Goal: Communication & Community: Answer question/provide support

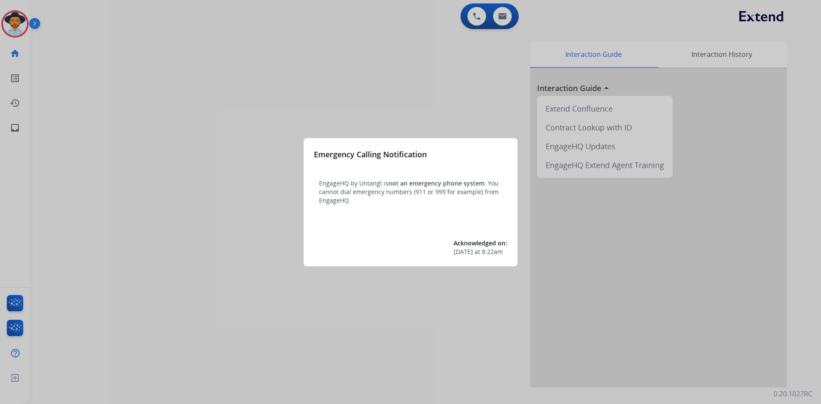
click at [136, 270] on div at bounding box center [410, 202] width 821 height 404
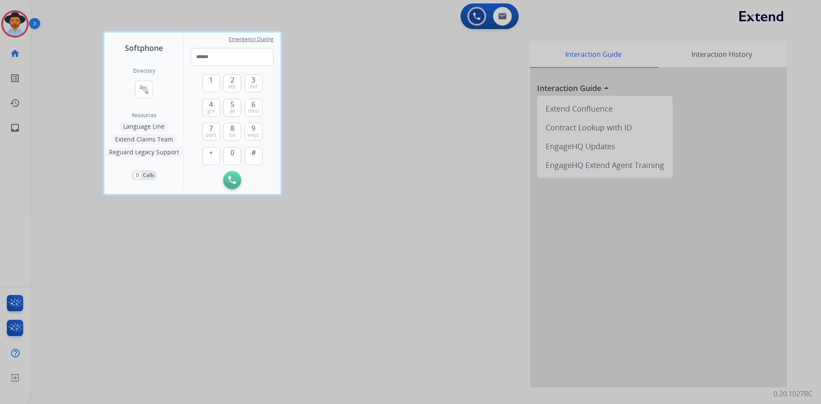
click at [114, 268] on div at bounding box center [410, 202] width 821 height 404
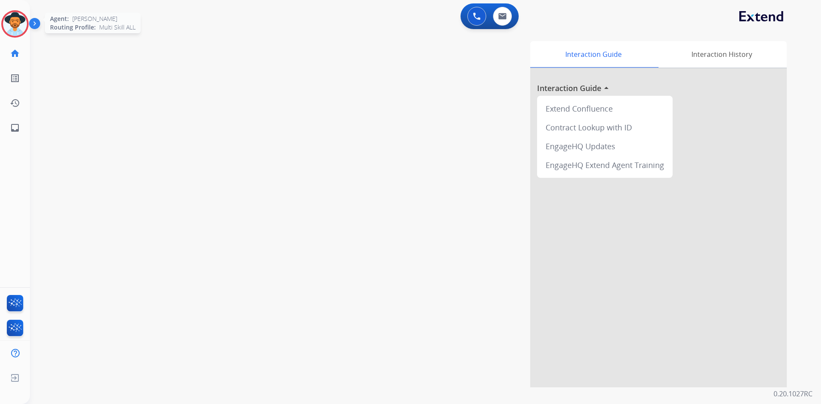
click at [17, 24] on img at bounding box center [15, 24] width 24 height 24
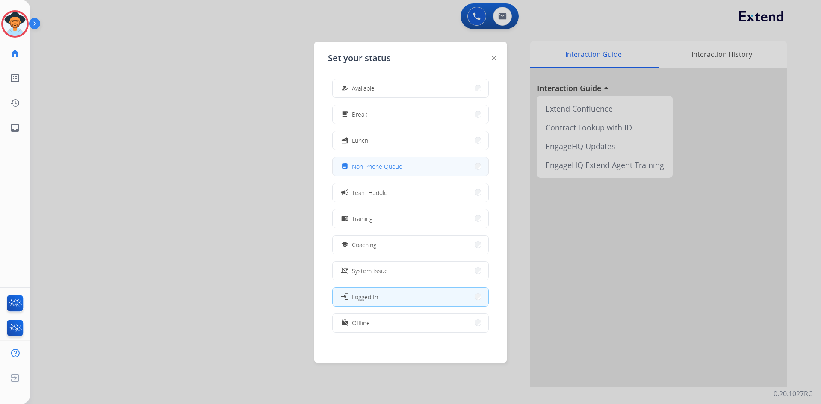
click at [385, 163] on span "Non-Phone Queue" at bounding box center [377, 166] width 50 height 9
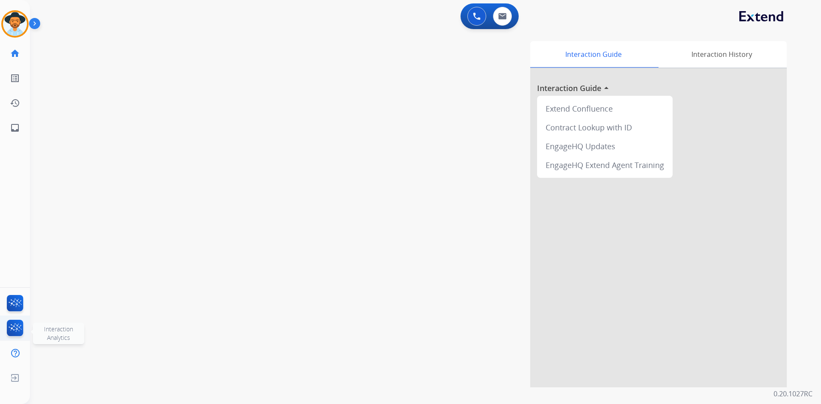
click at [15, 326] on img at bounding box center [15, 330] width 20 height 20
click at [17, 307] on img at bounding box center [15, 305] width 20 height 20
click at [473, 21] on button at bounding box center [477, 16] width 19 height 19
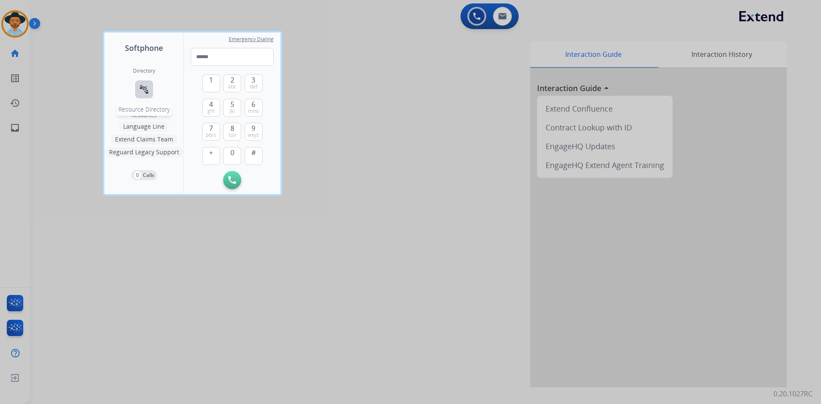
click at [142, 89] on mat-icon "connect_without_contact" at bounding box center [144, 89] width 10 height 10
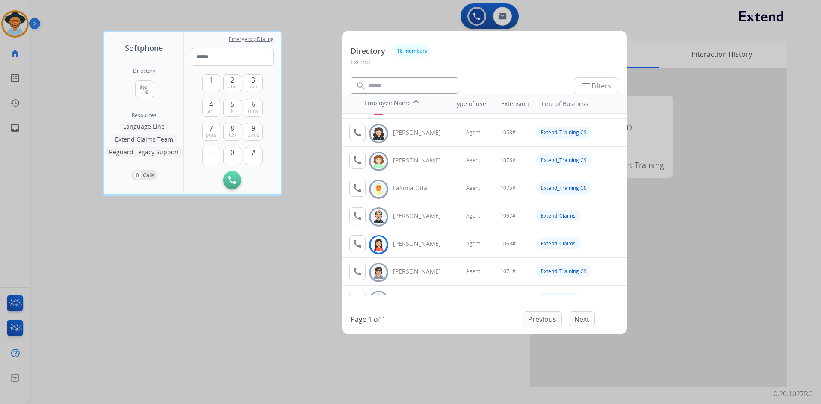
scroll to position [214, 0]
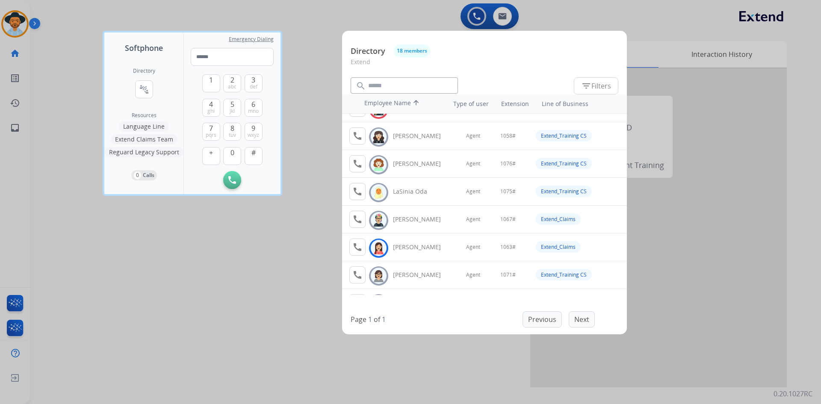
click at [136, 329] on div at bounding box center [410, 202] width 821 height 404
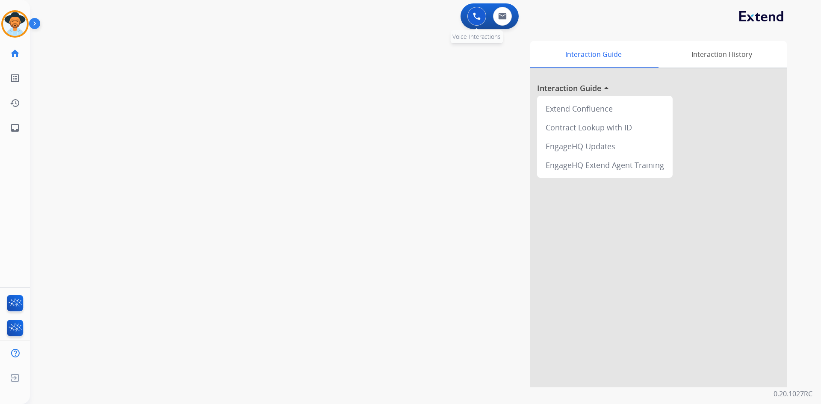
click at [471, 19] on button at bounding box center [477, 16] width 19 height 19
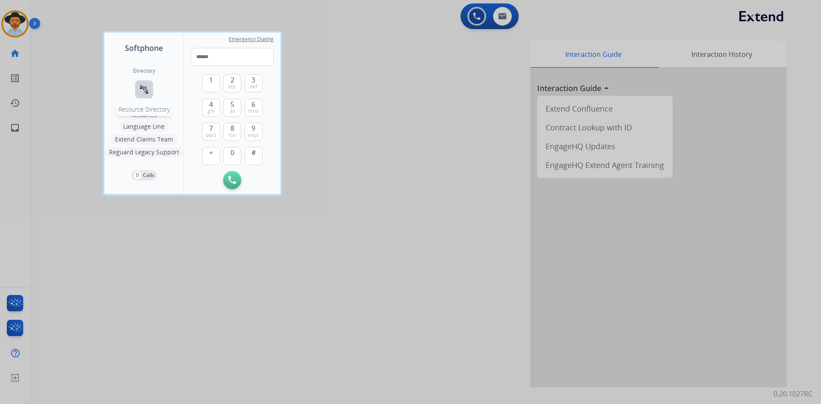
click at [148, 89] on mat-icon "connect_without_contact" at bounding box center [144, 89] width 10 height 10
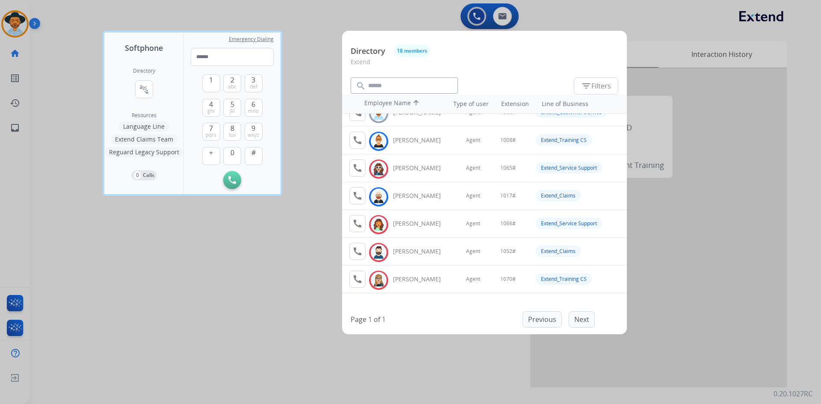
scroll to position [86, 0]
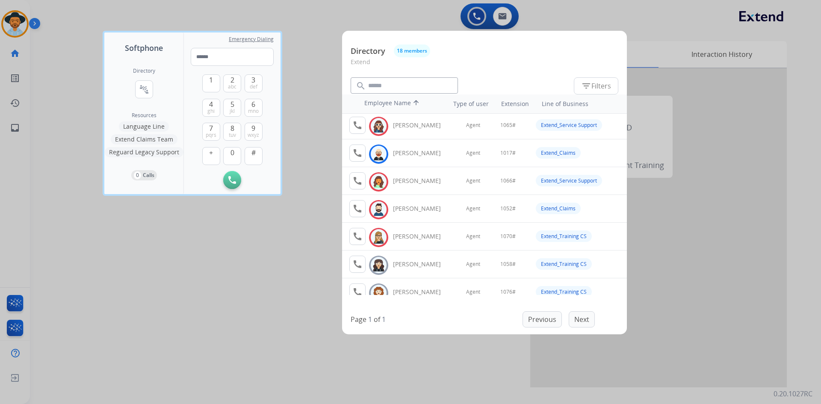
click at [126, 311] on div at bounding box center [410, 202] width 821 height 404
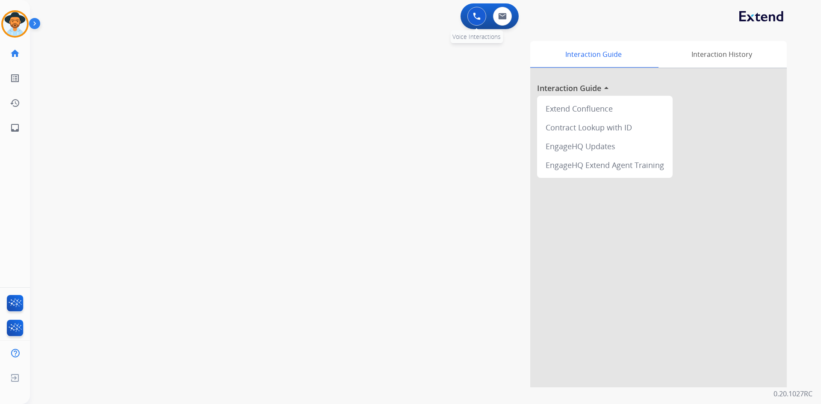
click at [474, 22] on button at bounding box center [477, 16] width 19 height 19
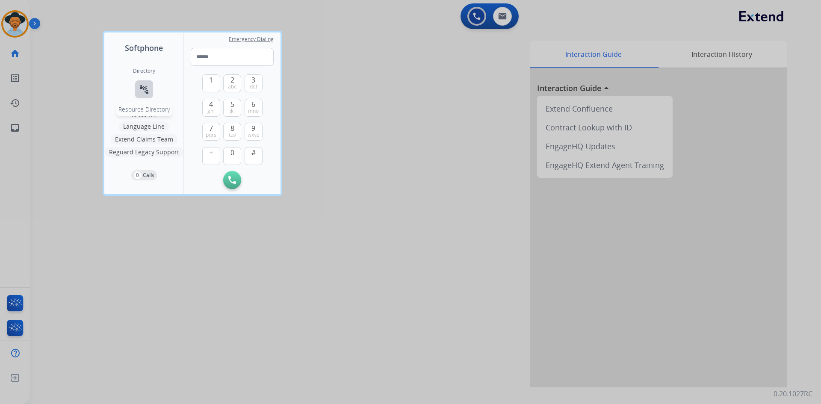
click at [138, 88] on button "connect_without_contact Resource Directory" at bounding box center [144, 89] width 18 height 18
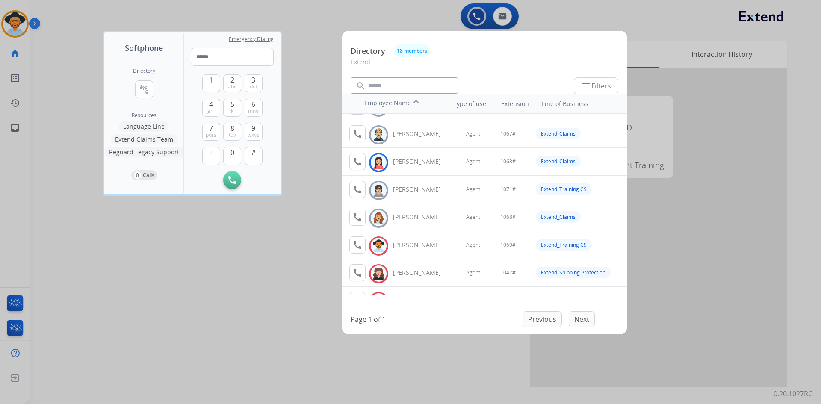
scroll to position [0, 0]
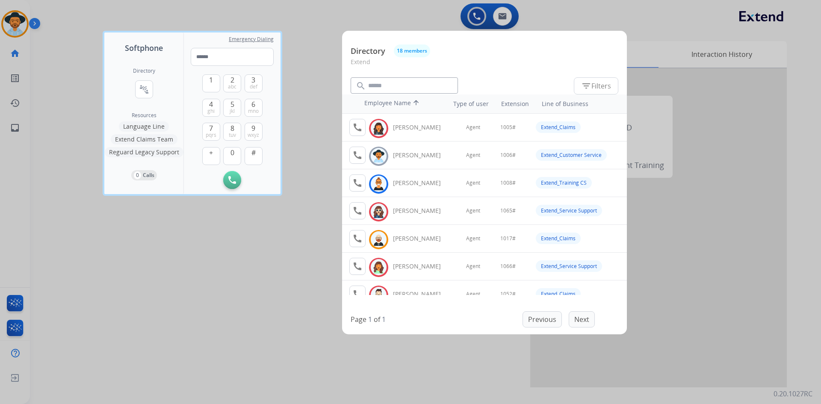
click at [193, 296] on div at bounding box center [410, 202] width 821 height 404
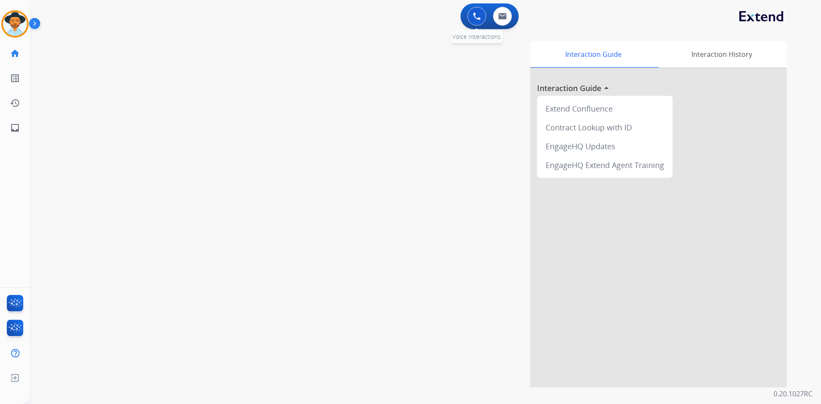
click at [474, 21] on button at bounding box center [477, 16] width 19 height 19
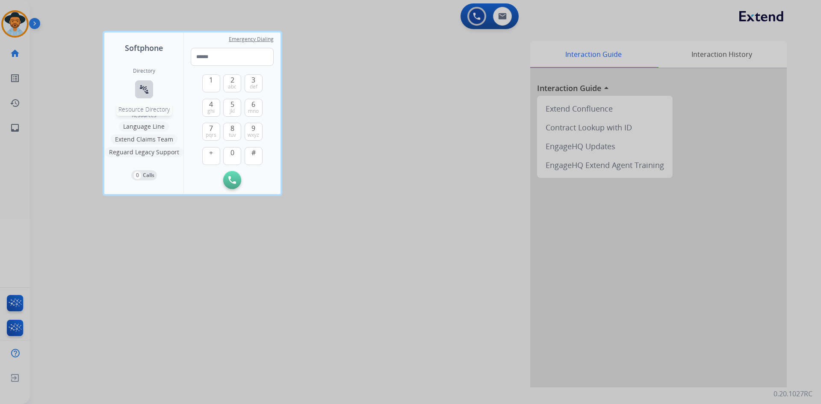
click at [139, 95] on button "connect_without_contact Resource Directory" at bounding box center [144, 89] width 18 height 18
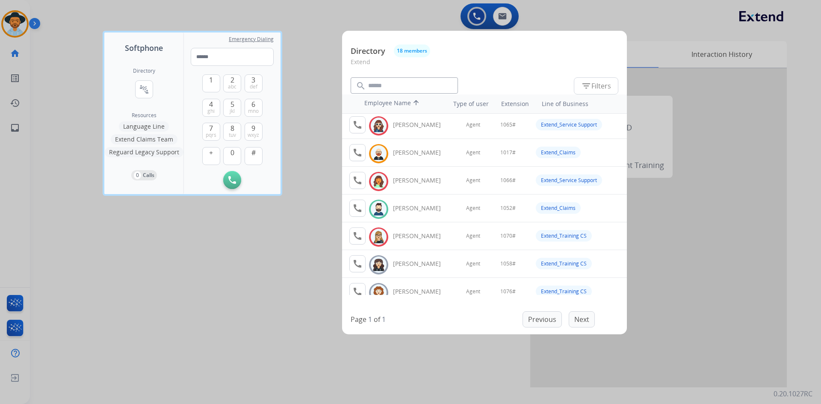
scroll to position [86, 0]
click at [353, 209] on mat-icon "call" at bounding box center [358, 209] width 10 height 10
click at [206, 83] on button "1" at bounding box center [211, 83] width 18 height 18
click at [230, 164] on button "0" at bounding box center [232, 156] width 18 height 18
click at [229, 103] on button "5 jkl" at bounding box center [232, 108] width 18 height 18
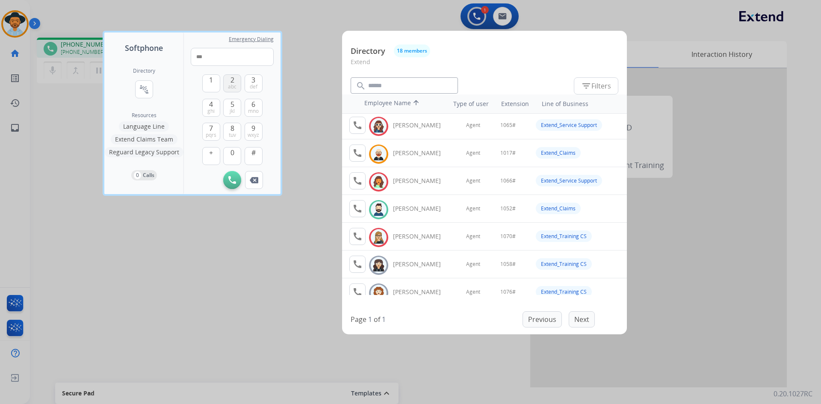
click at [231, 82] on span "2" at bounding box center [233, 80] width 4 height 10
click at [250, 157] on button "#" at bounding box center [254, 156] width 18 height 18
type input "*****"
click at [188, 294] on div at bounding box center [410, 202] width 821 height 404
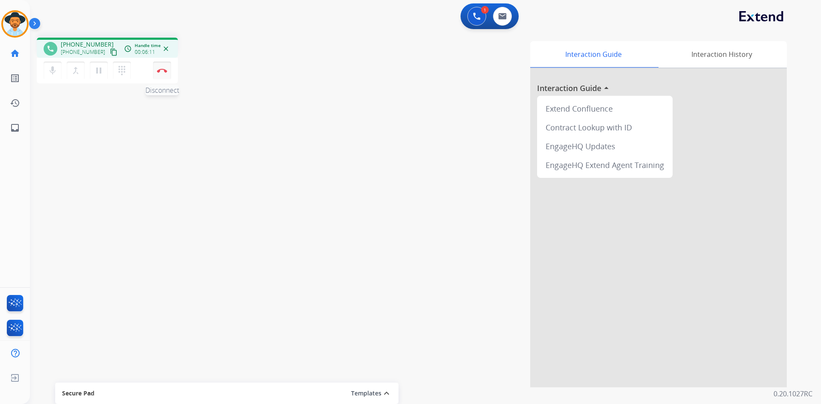
click at [160, 74] on button "Disconnect" at bounding box center [162, 71] width 18 height 18
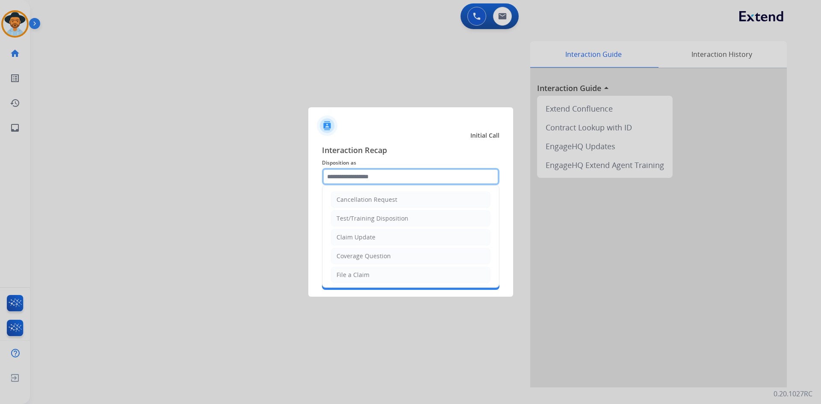
click at [361, 173] on input "text" at bounding box center [411, 176] width 178 height 17
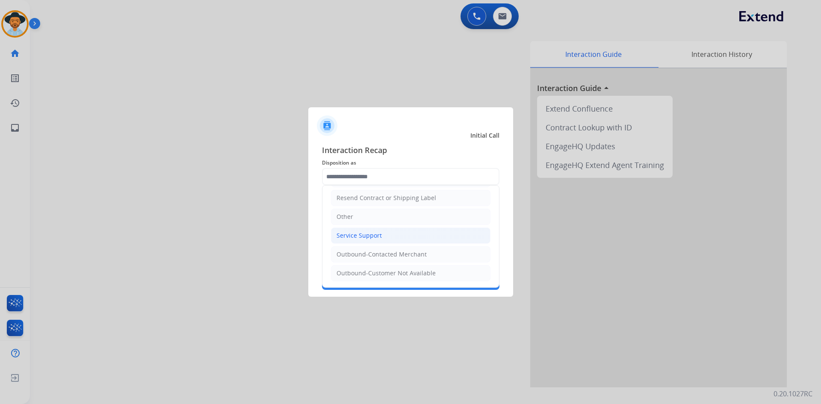
click at [385, 236] on li "Service Support" at bounding box center [411, 236] width 160 height 16
type input "**********"
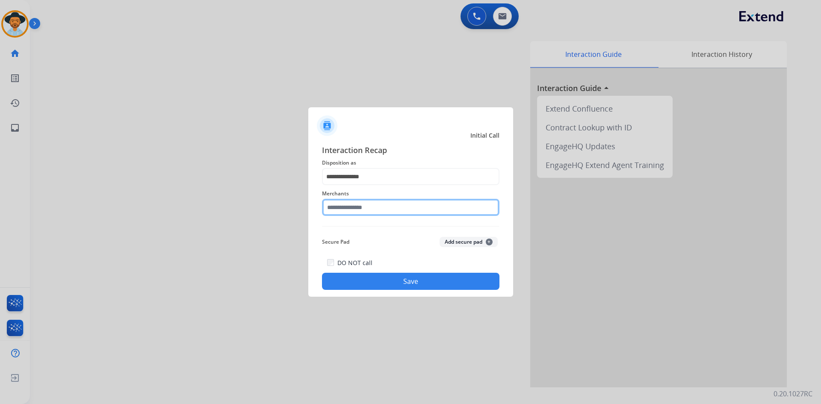
click at [364, 208] on input "text" at bounding box center [411, 207] width 178 height 17
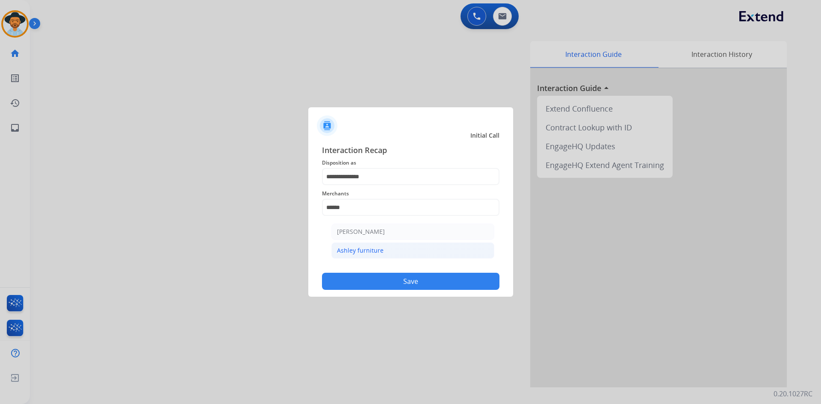
click at [356, 253] on div "Ashley furniture" at bounding box center [360, 250] width 47 height 9
type input "**********"
click at [433, 286] on button "Save" at bounding box center [411, 281] width 178 height 17
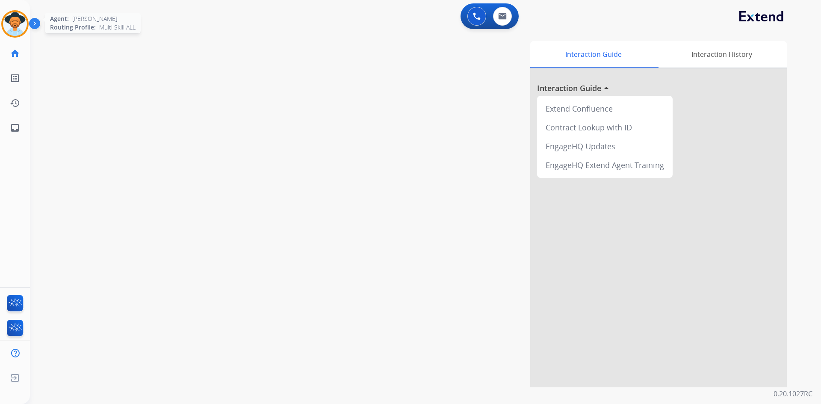
click at [17, 23] on img at bounding box center [15, 24] width 24 height 24
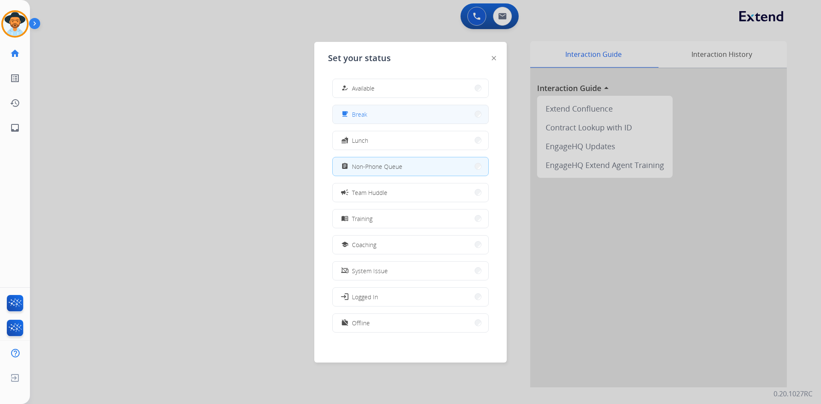
click at [397, 120] on button "free_breakfast Break" at bounding box center [411, 114] width 156 height 18
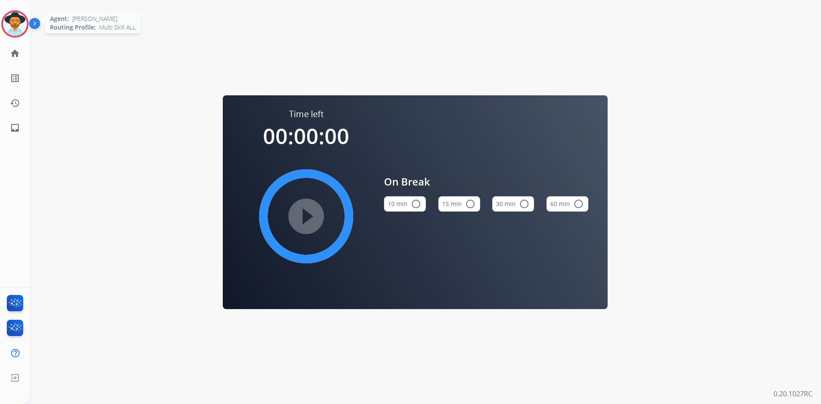
drag, startPoint x: 10, startPoint y: 24, endPoint x: 18, endPoint y: 27, distance: 8.1
click at [10, 24] on img at bounding box center [15, 24] width 24 height 24
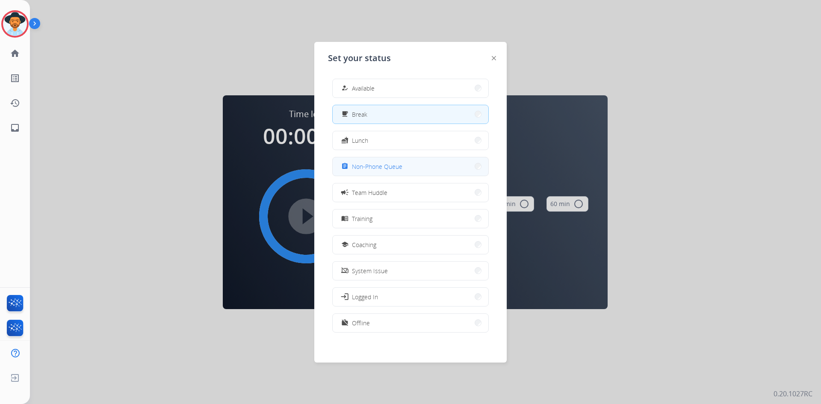
click at [406, 163] on button "assignment Non-Phone Queue" at bounding box center [411, 166] width 156 height 18
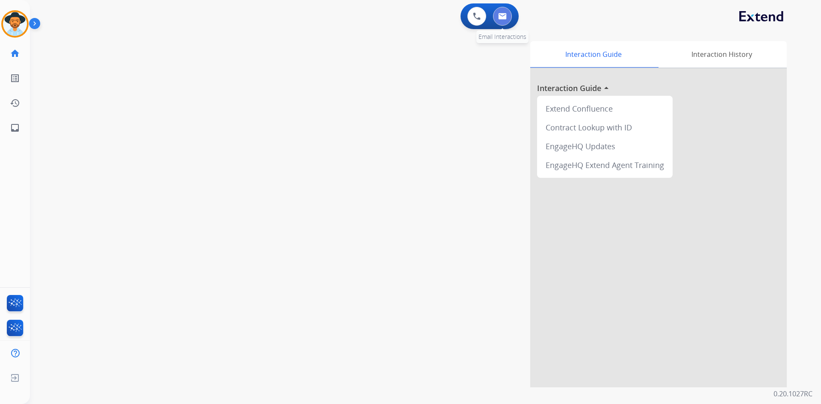
click at [501, 14] on img at bounding box center [502, 16] width 9 height 7
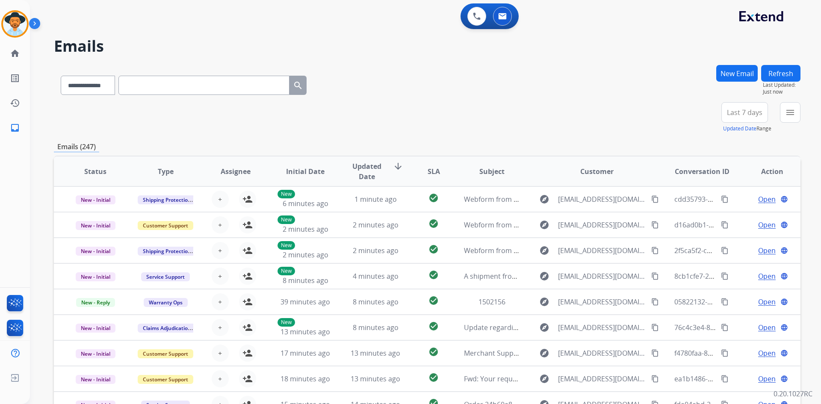
click at [223, 85] on input "text" at bounding box center [204, 85] width 171 height 19
paste input "**********"
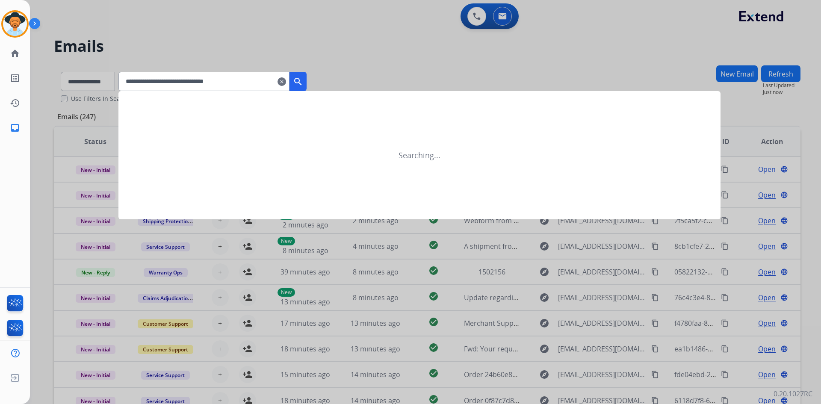
type input "**********"
click at [303, 81] on mat-icon "search" at bounding box center [298, 82] width 10 height 10
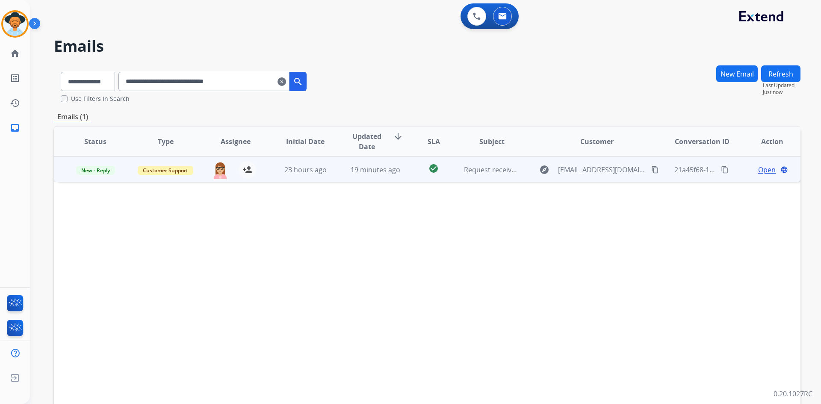
click at [652, 167] on mat-icon "content_copy" at bounding box center [656, 170] width 8 height 8
click at [759, 171] on span "Open" at bounding box center [768, 170] width 18 height 10
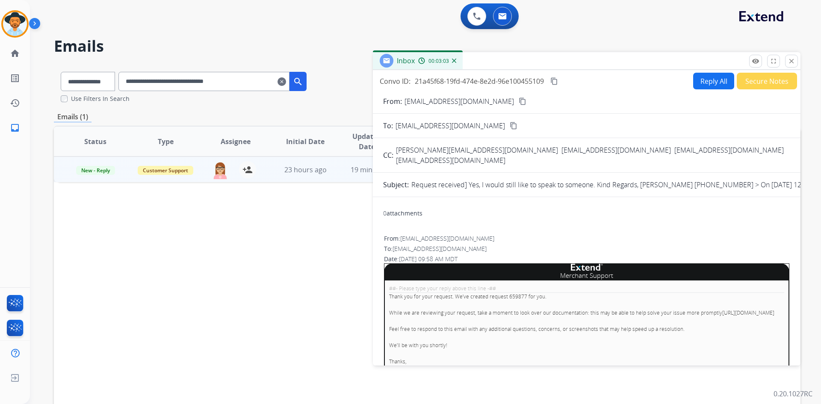
click at [702, 85] on button "Reply All" at bounding box center [713, 81] width 41 height 17
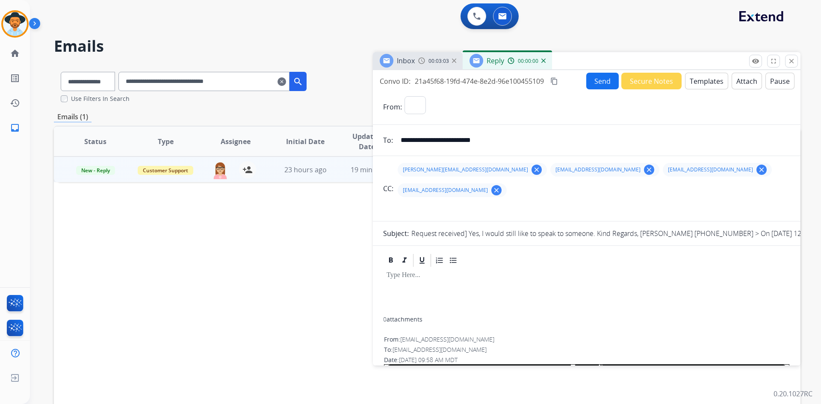
select select "**********"
click at [776, 82] on button "Pause" at bounding box center [780, 81] width 29 height 17
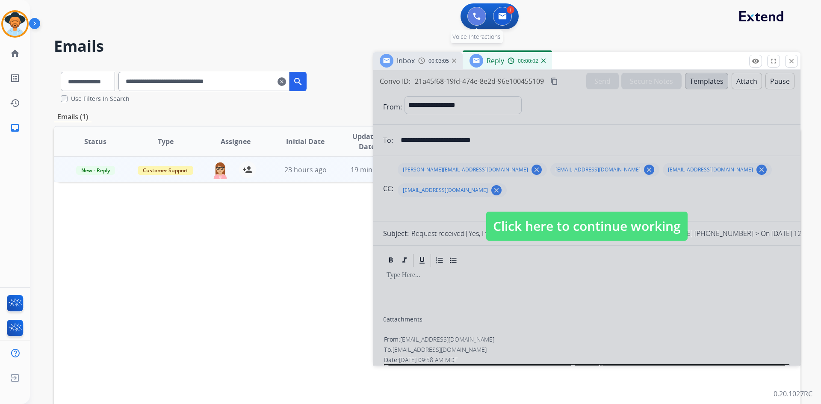
click at [478, 18] on img at bounding box center [477, 16] width 8 height 8
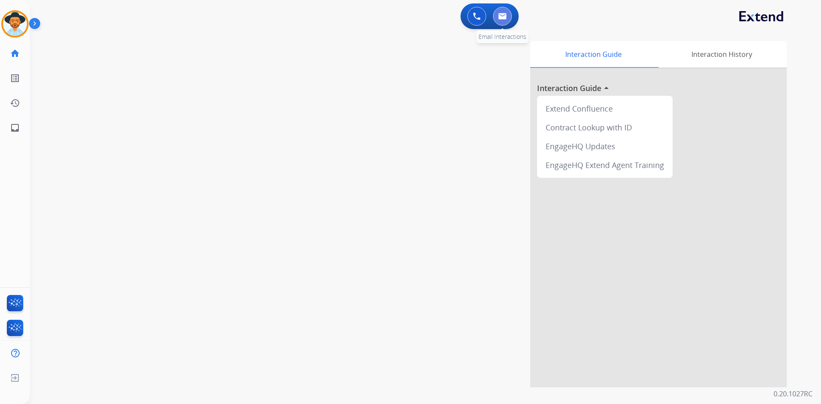
click at [502, 14] on img at bounding box center [502, 16] width 9 height 7
select select "**********"
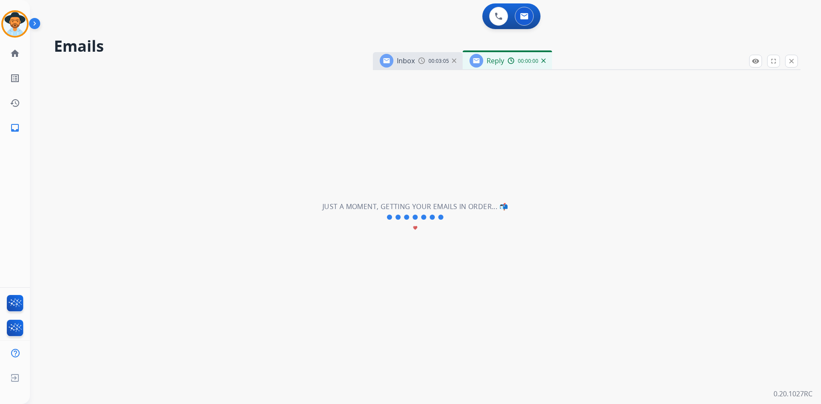
select select "**********"
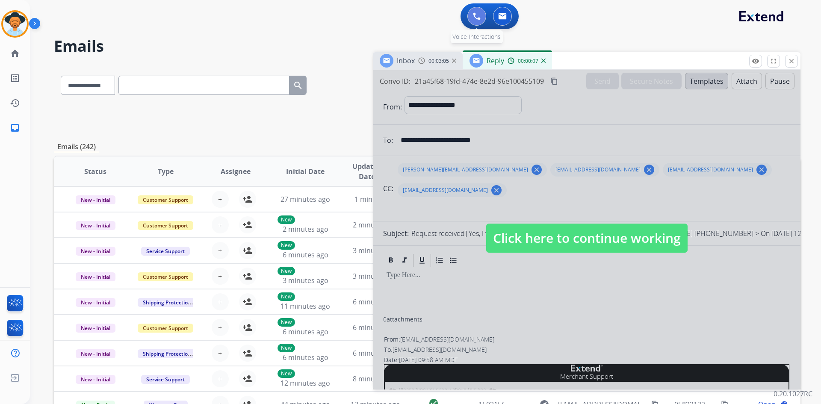
click at [473, 19] on img at bounding box center [477, 16] width 8 height 8
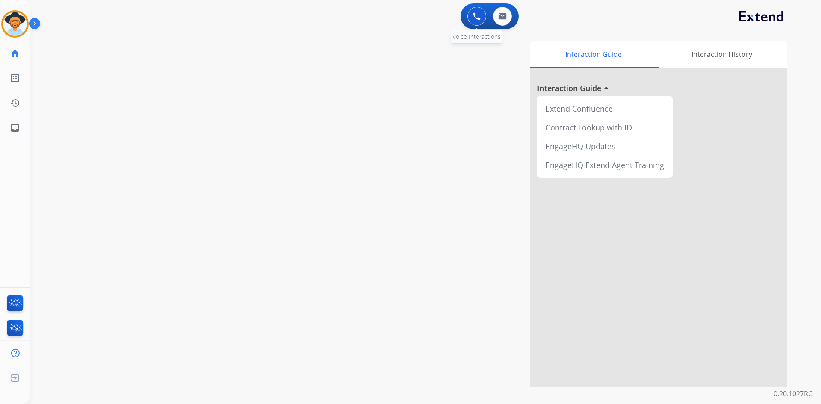
click at [472, 14] on button at bounding box center [477, 16] width 19 height 19
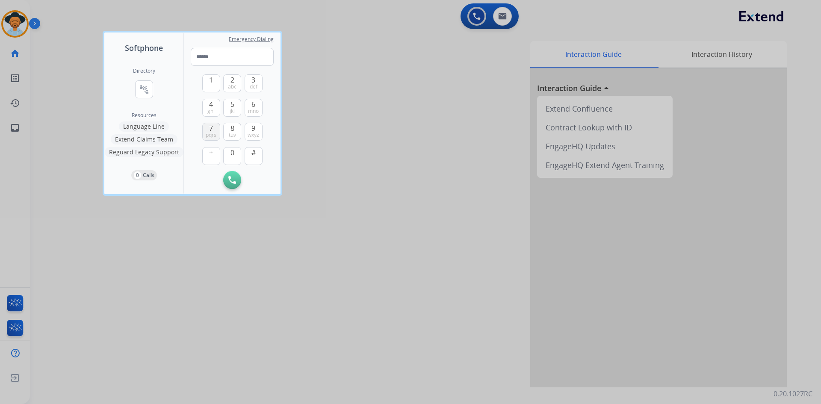
click at [206, 132] on span "pqrs" at bounding box center [211, 135] width 11 height 7
click at [208, 107] on button "4 ghi" at bounding box center [211, 108] width 18 height 18
click at [231, 152] on span "0" at bounding box center [233, 153] width 4 height 10
click at [253, 108] on span "mno" at bounding box center [253, 111] width 11 height 7
click at [230, 79] on button "2 abc" at bounding box center [232, 83] width 18 height 18
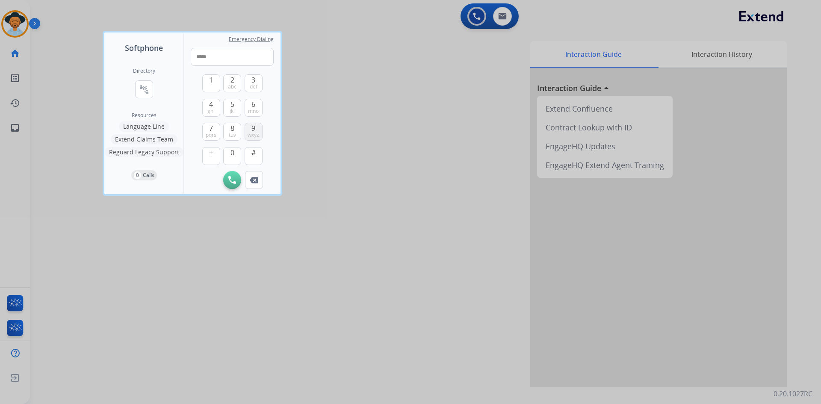
click at [252, 125] on span "9" at bounding box center [254, 128] width 4 height 10
click at [234, 133] on span "tuv" at bounding box center [232, 135] width 7 height 7
click at [210, 73] on div "1 2 abc 3 def 4 ghi 5 jkl 6 mno 7 pqrs 8 tuv 9 wxyz + 0 #" at bounding box center [232, 118] width 60 height 105
click at [210, 83] on span "1" at bounding box center [211, 80] width 4 height 10
click at [252, 108] on span "mno" at bounding box center [253, 111] width 11 height 7
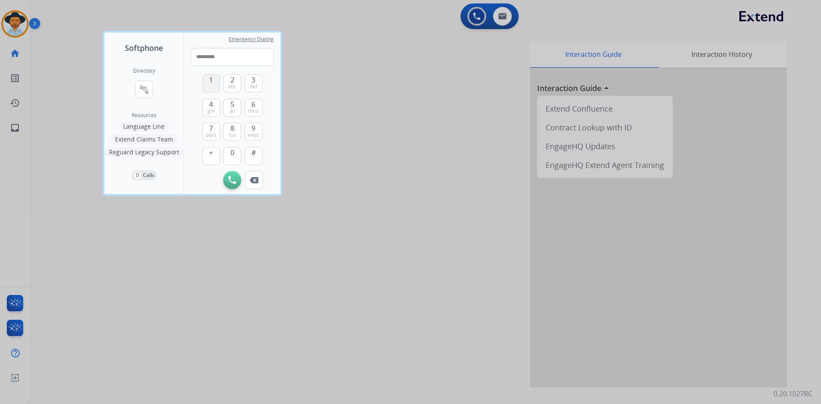
click at [211, 84] on span "1" at bounding box center [211, 80] width 4 height 10
type input "**********"
click at [233, 181] on img at bounding box center [232, 180] width 8 height 8
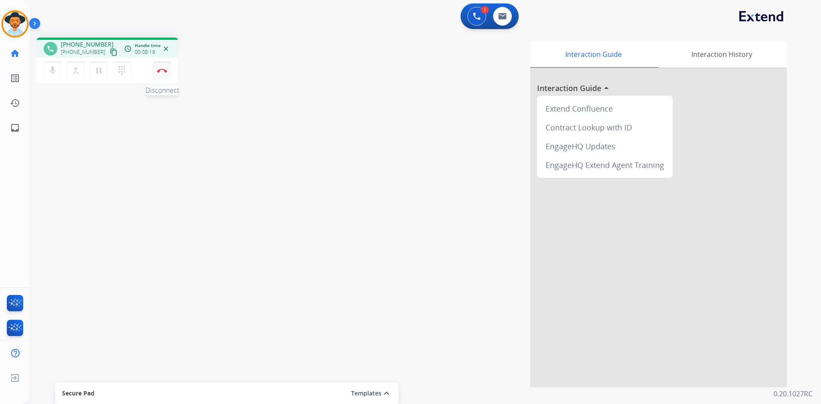
click at [162, 74] on button "Disconnect" at bounding box center [162, 71] width 18 height 18
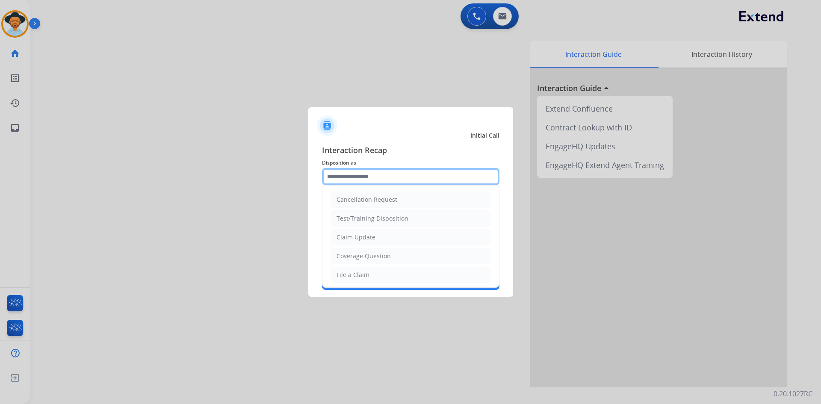
click at [409, 175] on input "text" at bounding box center [411, 176] width 178 height 17
click at [387, 231] on li "Claim Update" at bounding box center [411, 237] width 160 height 16
type input "**********"
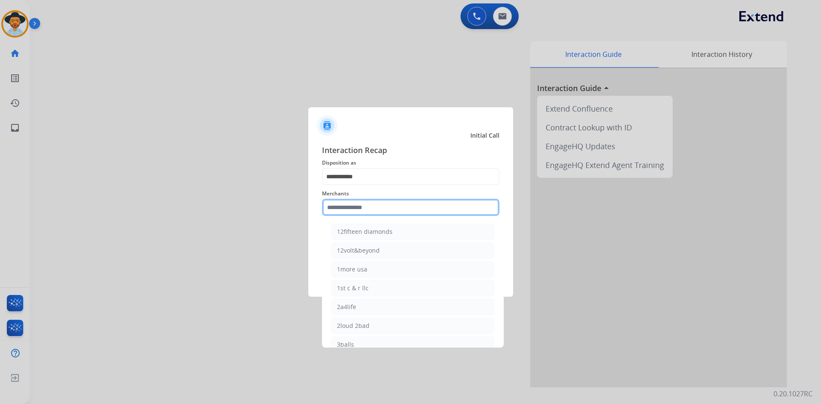
click at [391, 204] on input "text" at bounding box center [411, 207] width 178 height 17
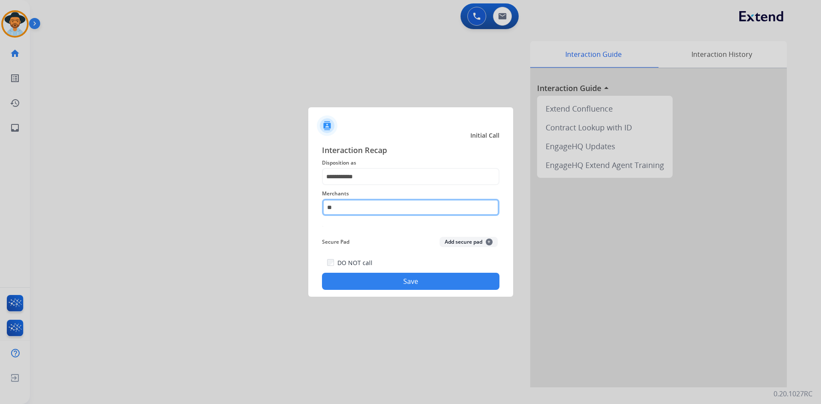
type input "*"
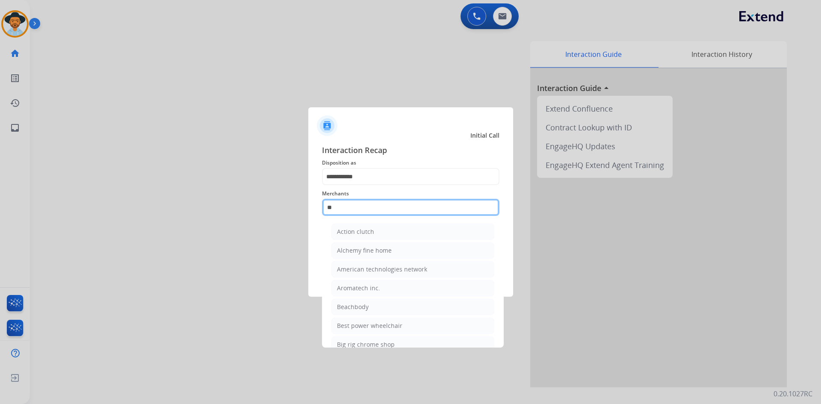
type input "*"
drag, startPoint x: 257, startPoint y: 207, endPoint x: 205, endPoint y: 211, distance: 51.9
click at [0, 211] on app-contact-recap-modal "**********" at bounding box center [0, 202] width 0 height 404
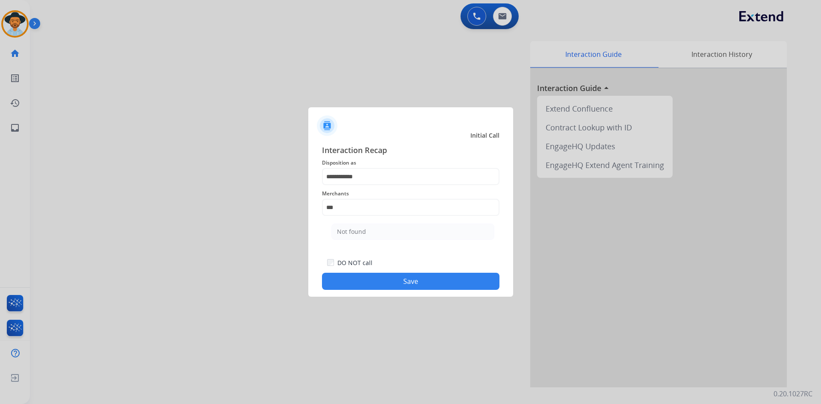
click at [391, 229] on li "Not found" at bounding box center [413, 232] width 163 height 16
type input "*********"
click at [406, 286] on button "Save" at bounding box center [411, 281] width 178 height 17
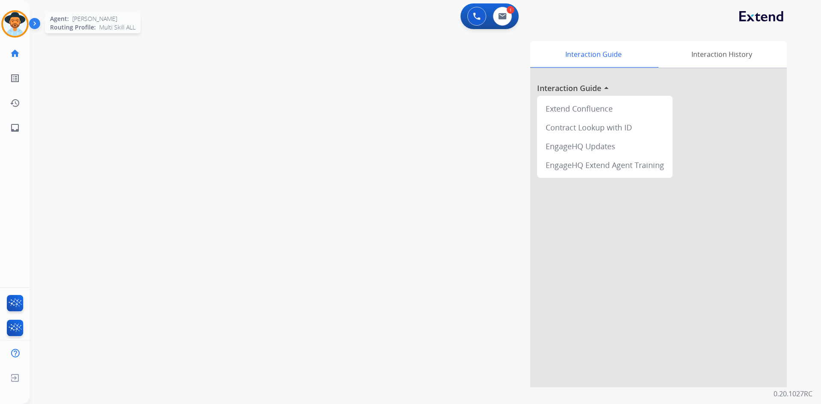
click at [12, 27] on img at bounding box center [15, 24] width 24 height 24
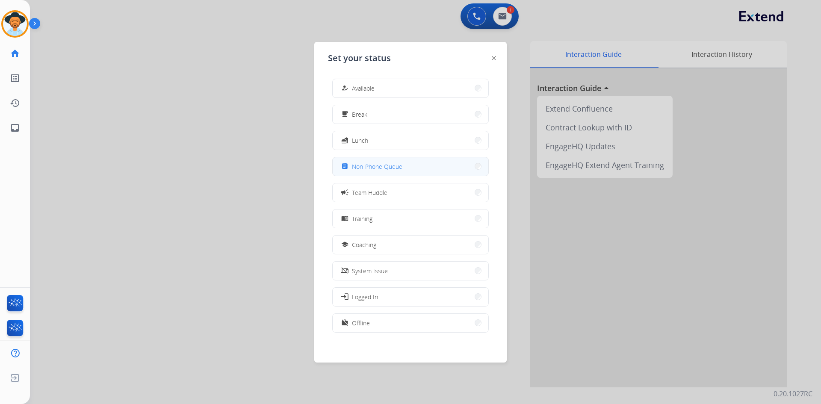
click at [380, 165] on span "Non-Phone Queue" at bounding box center [377, 166] width 50 height 9
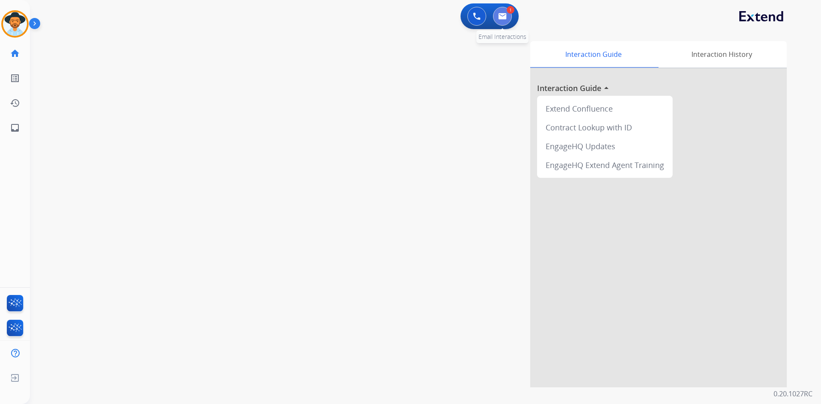
click at [498, 21] on button at bounding box center [502, 16] width 19 height 19
select select "**********"
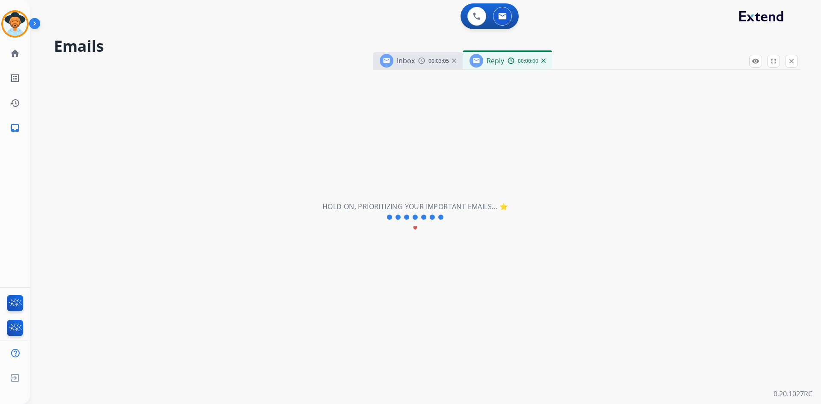
select select "**********"
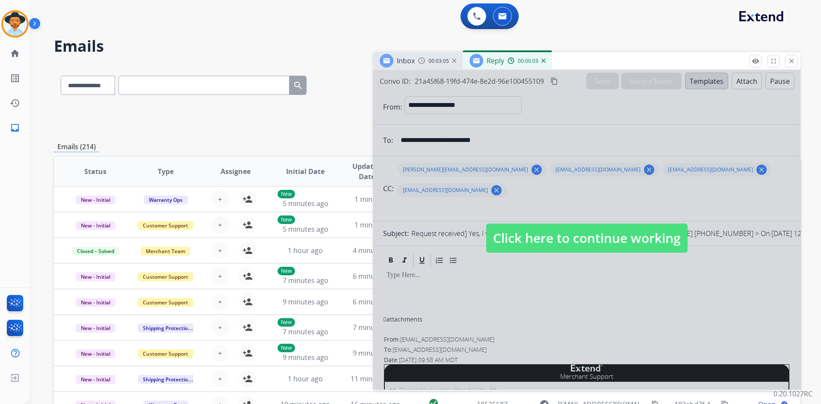
click at [565, 241] on span "Click here to continue working" at bounding box center [587, 238] width 202 height 29
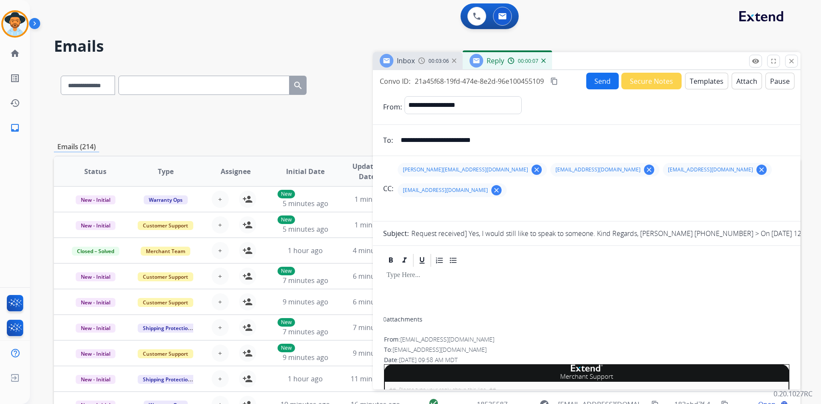
click at [544, 60] on img at bounding box center [544, 61] width 4 height 4
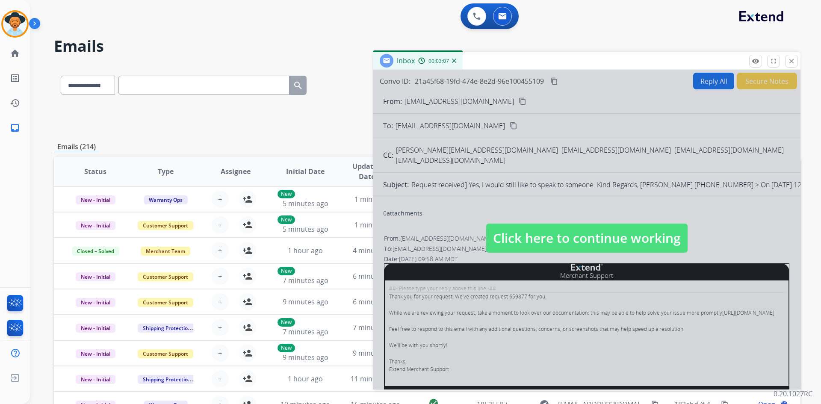
click at [579, 235] on span "Click here to continue working" at bounding box center [587, 238] width 202 height 29
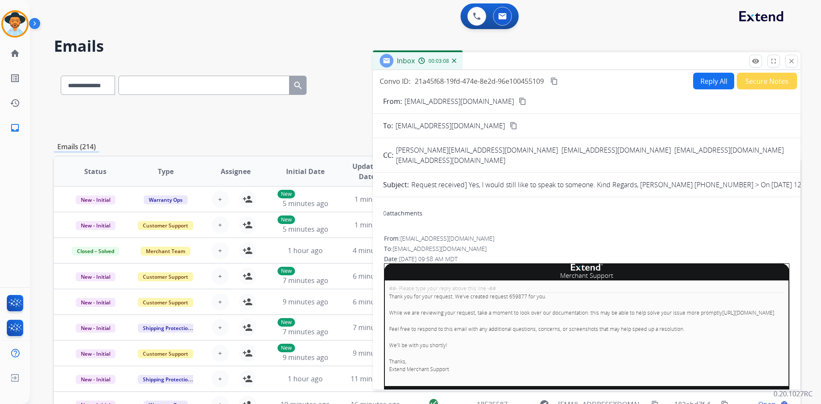
click at [556, 81] on mat-icon "content_copy" at bounding box center [555, 81] width 8 height 8
click at [751, 81] on button "Secure Notes" at bounding box center [767, 81] width 60 height 17
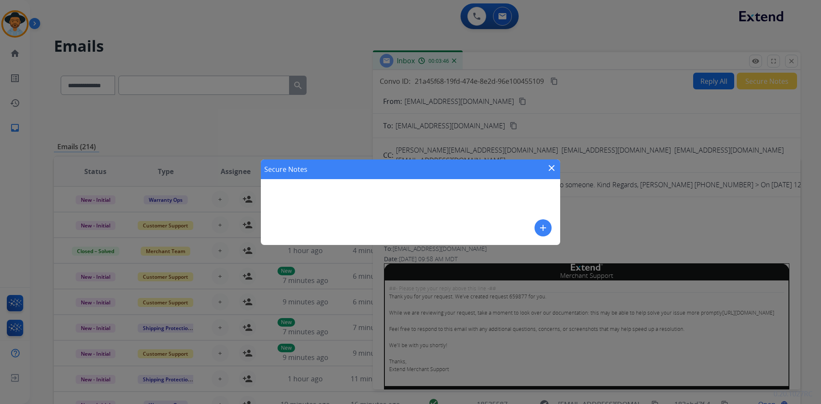
click at [541, 234] on button "add" at bounding box center [543, 227] width 17 height 17
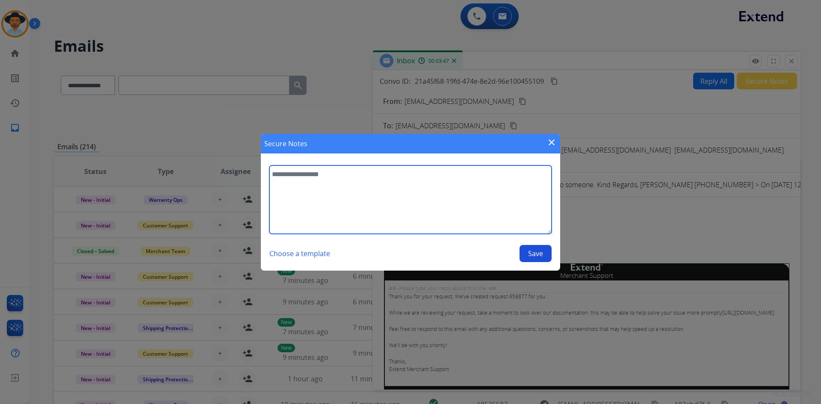
click at [329, 181] on textarea at bounding box center [411, 200] width 282 height 68
click at [432, 175] on textarea "**********" at bounding box center [411, 200] width 282 height 68
type textarea "**********"
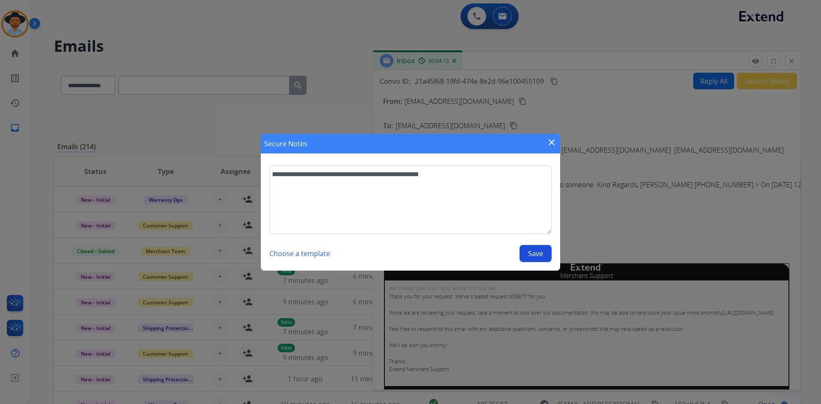
click at [533, 254] on button "Save" at bounding box center [536, 253] width 32 height 17
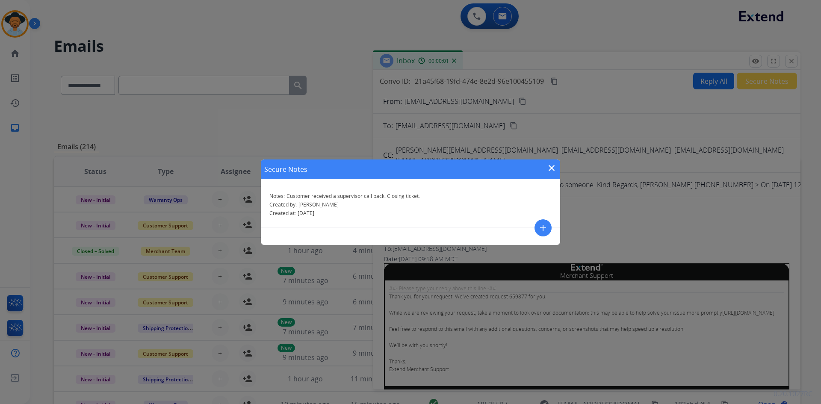
click at [549, 169] on mat-icon "close" at bounding box center [552, 168] width 10 height 10
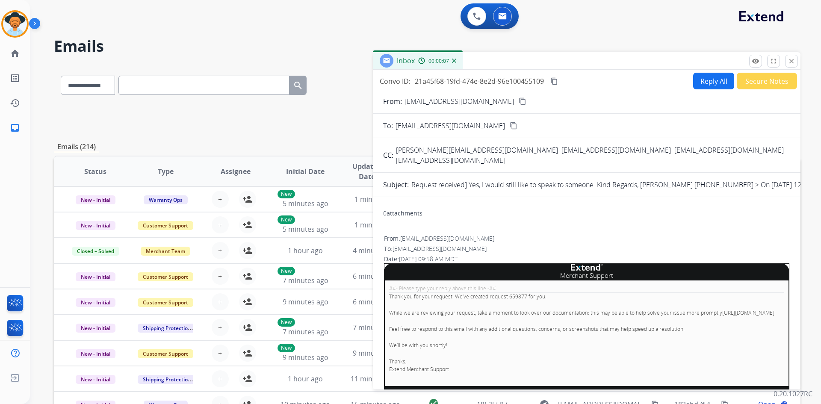
click at [557, 80] on mat-icon "content_copy" at bounding box center [555, 81] width 8 height 8
click at [796, 61] on button "close Close" at bounding box center [791, 61] width 13 height 13
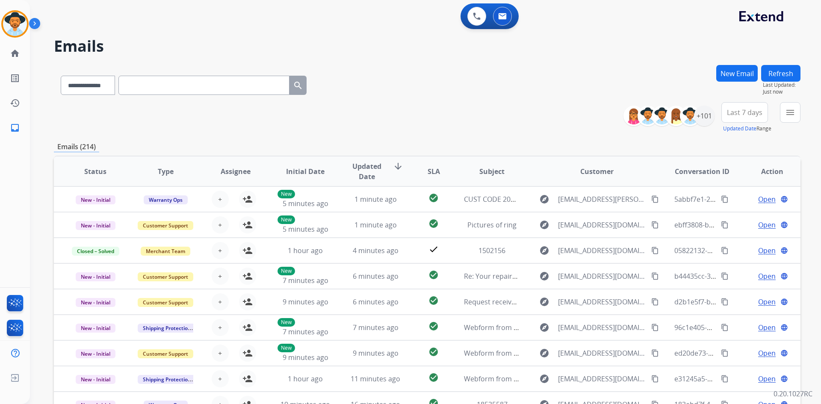
click at [193, 84] on input "text" at bounding box center [204, 85] width 171 height 19
paste input "**********"
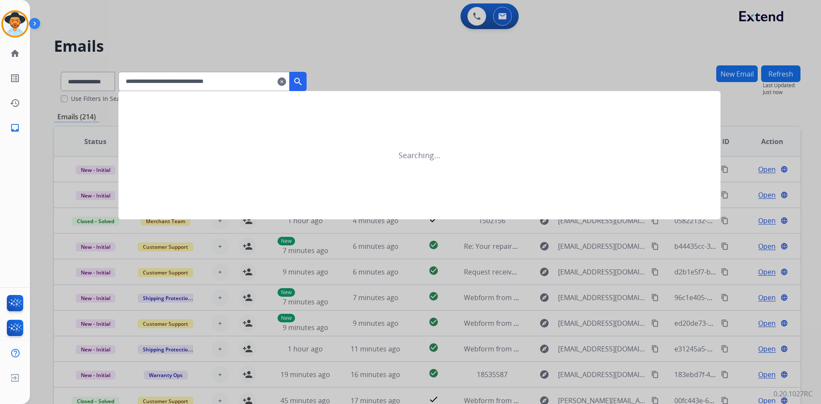
type input "**********"
click at [303, 79] on mat-icon "search" at bounding box center [298, 82] width 10 height 10
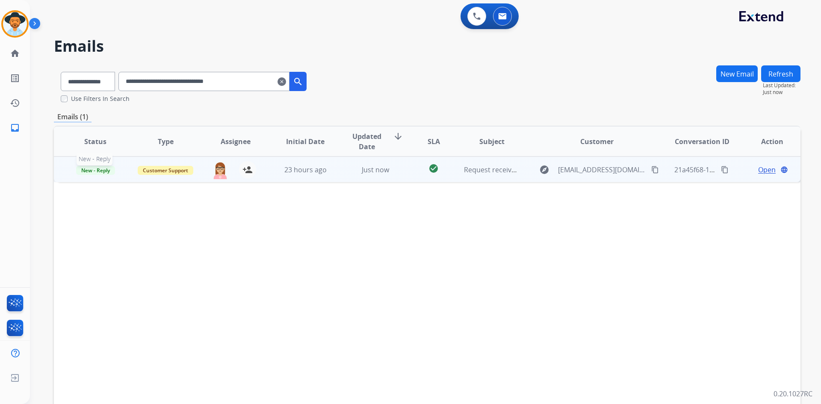
click at [87, 170] on span "New - Reply" at bounding box center [95, 170] width 39 height 9
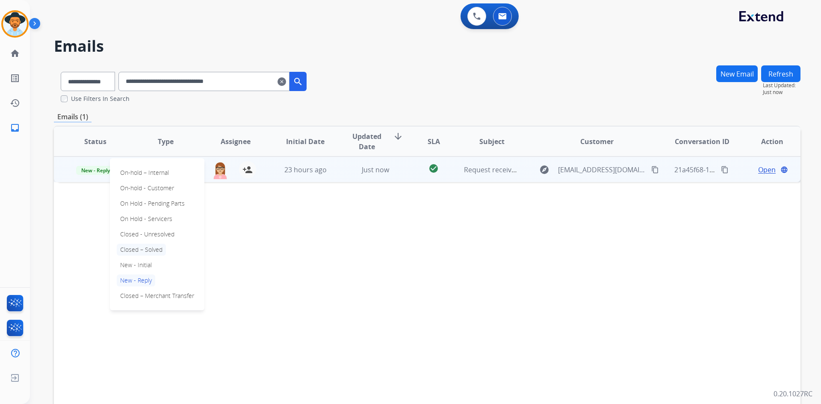
click at [139, 249] on p "Closed – Solved" at bounding box center [141, 250] width 49 height 12
click at [286, 81] on mat-icon "clear" at bounding box center [282, 82] width 9 height 10
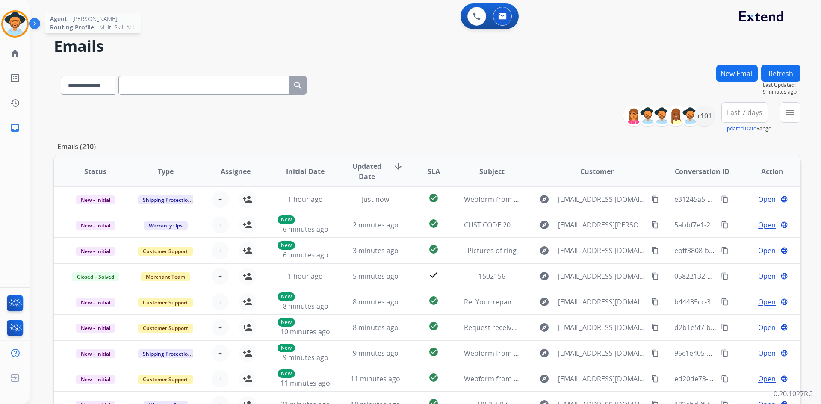
click at [17, 27] on img at bounding box center [15, 24] width 24 height 24
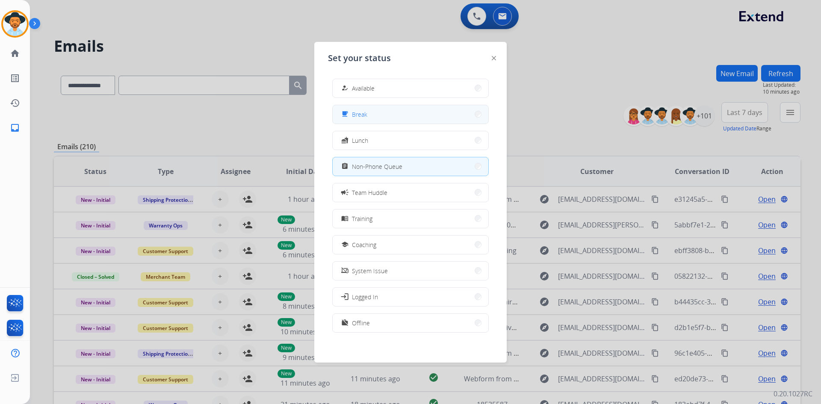
click at [386, 119] on button "free_breakfast Break" at bounding box center [411, 114] width 156 height 18
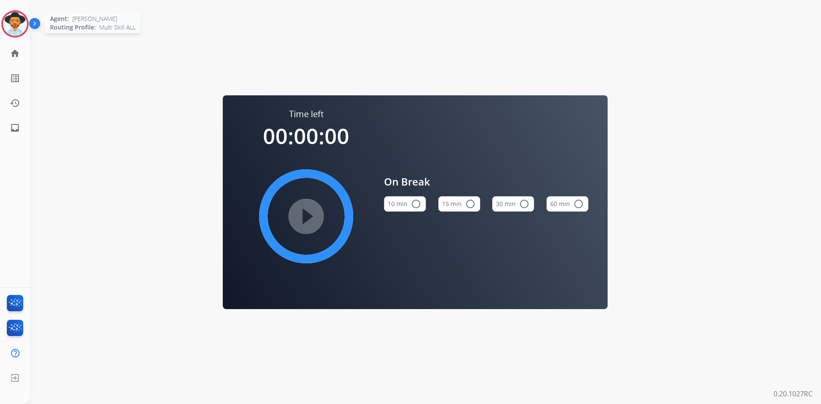
click at [23, 25] on img at bounding box center [15, 24] width 24 height 24
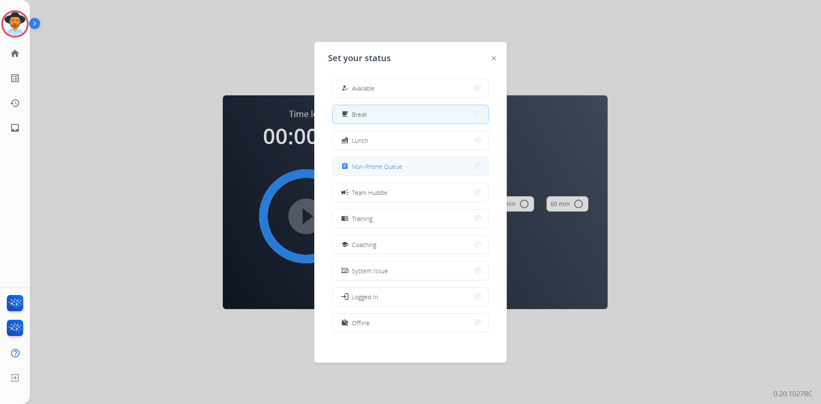
click at [395, 169] on span "Non-Phone Queue" at bounding box center [377, 166] width 50 height 9
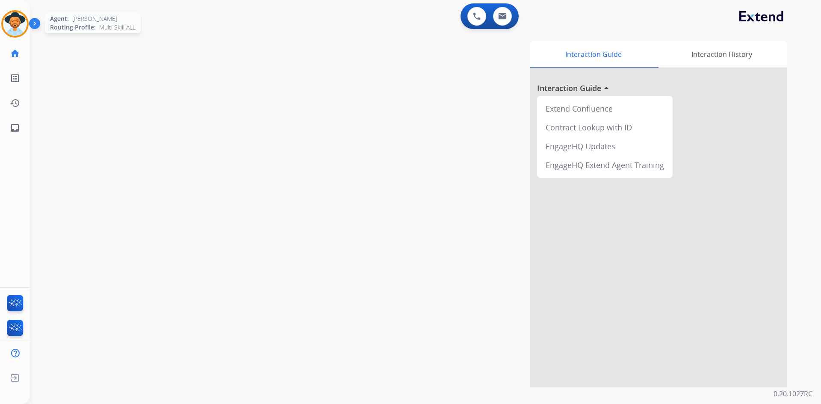
click at [14, 22] on img at bounding box center [15, 24] width 24 height 24
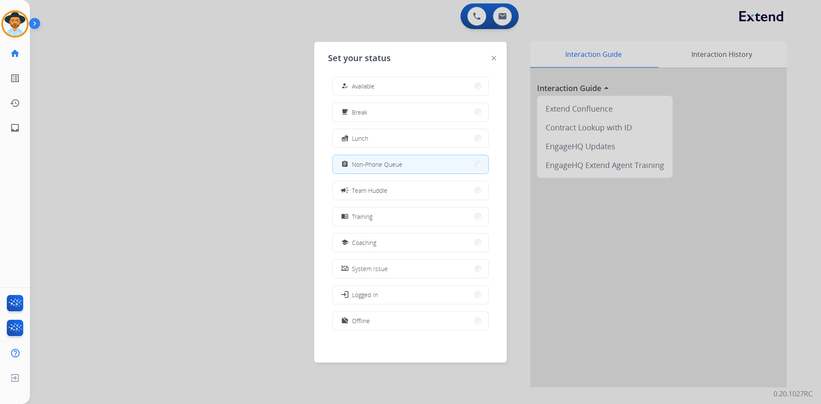
scroll to position [3, 0]
click at [367, 319] on span "Offline" at bounding box center [361, 320] width 18 height 9
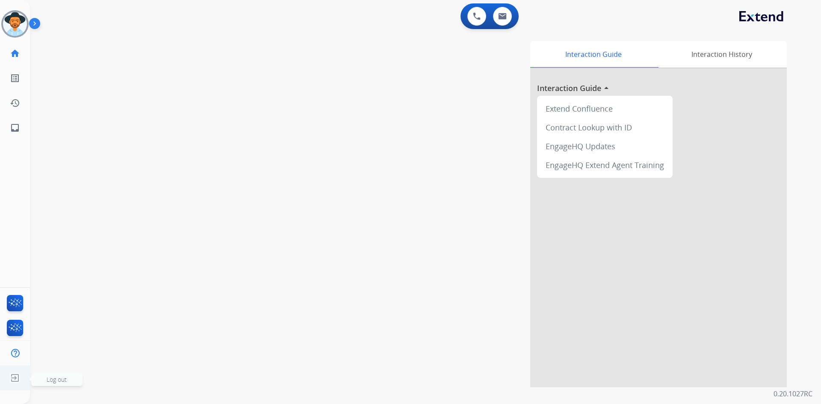
click at [71, 378] on span "Log out" at bounding box center [56, 379] width 51 height 13
